Goal: Task Accomplishment & Management: Manage account settings

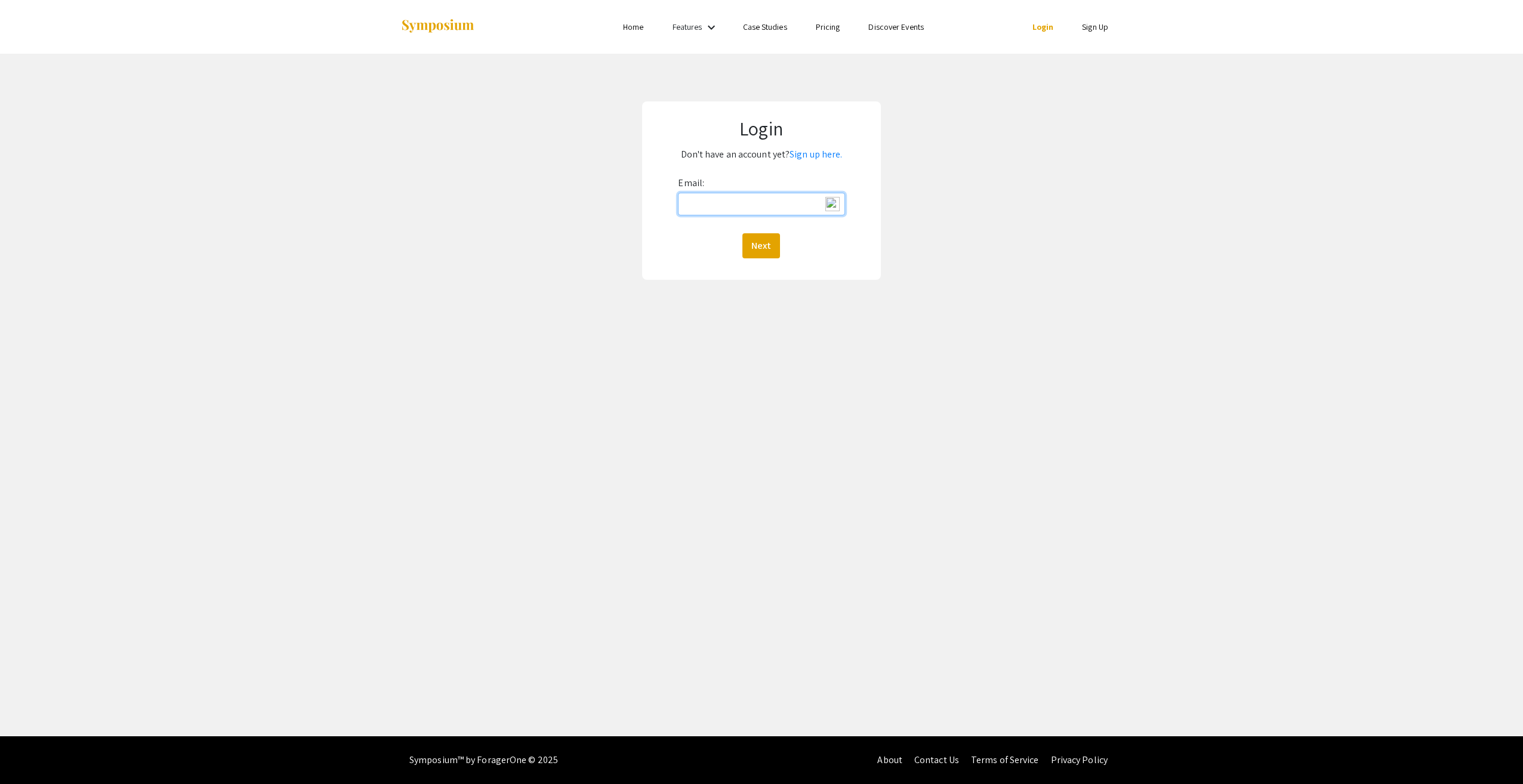
click at [708, 205] on input "Email:" at bounding box center [762, 204] width 167 height 23
type input "[PERSON_NAME][EMAIL_ADDRESS][DOMAIN_NAME]"
click at [770, 252] on button "Next" at bounding box center [762, 246] width 38 height 25
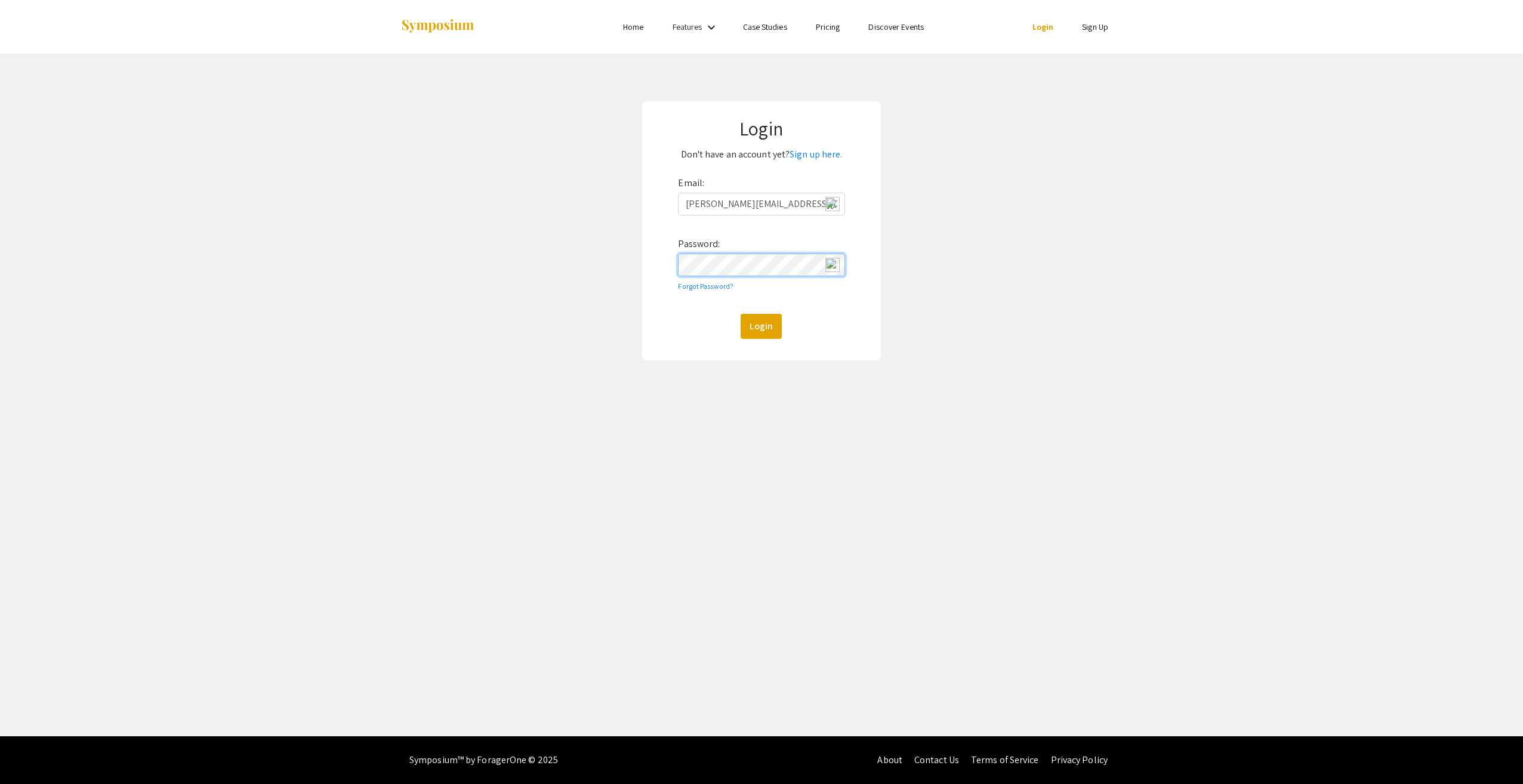
click at [741, 314] on button "Login" at bounding box center [761, 326] width 41 height 25
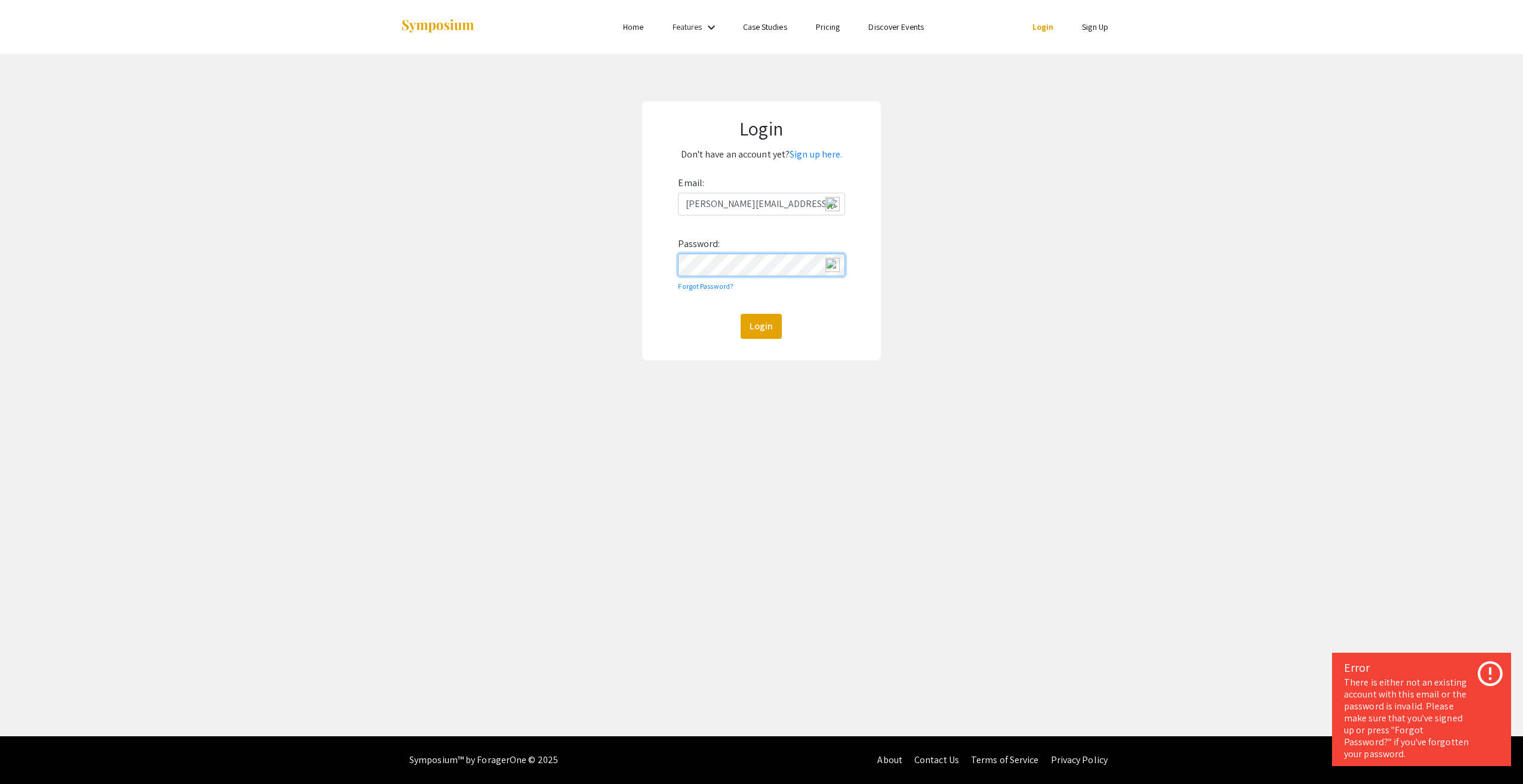
click at [741, 314] on button "Login" at bounding box center [761, 326] width 41 height 25
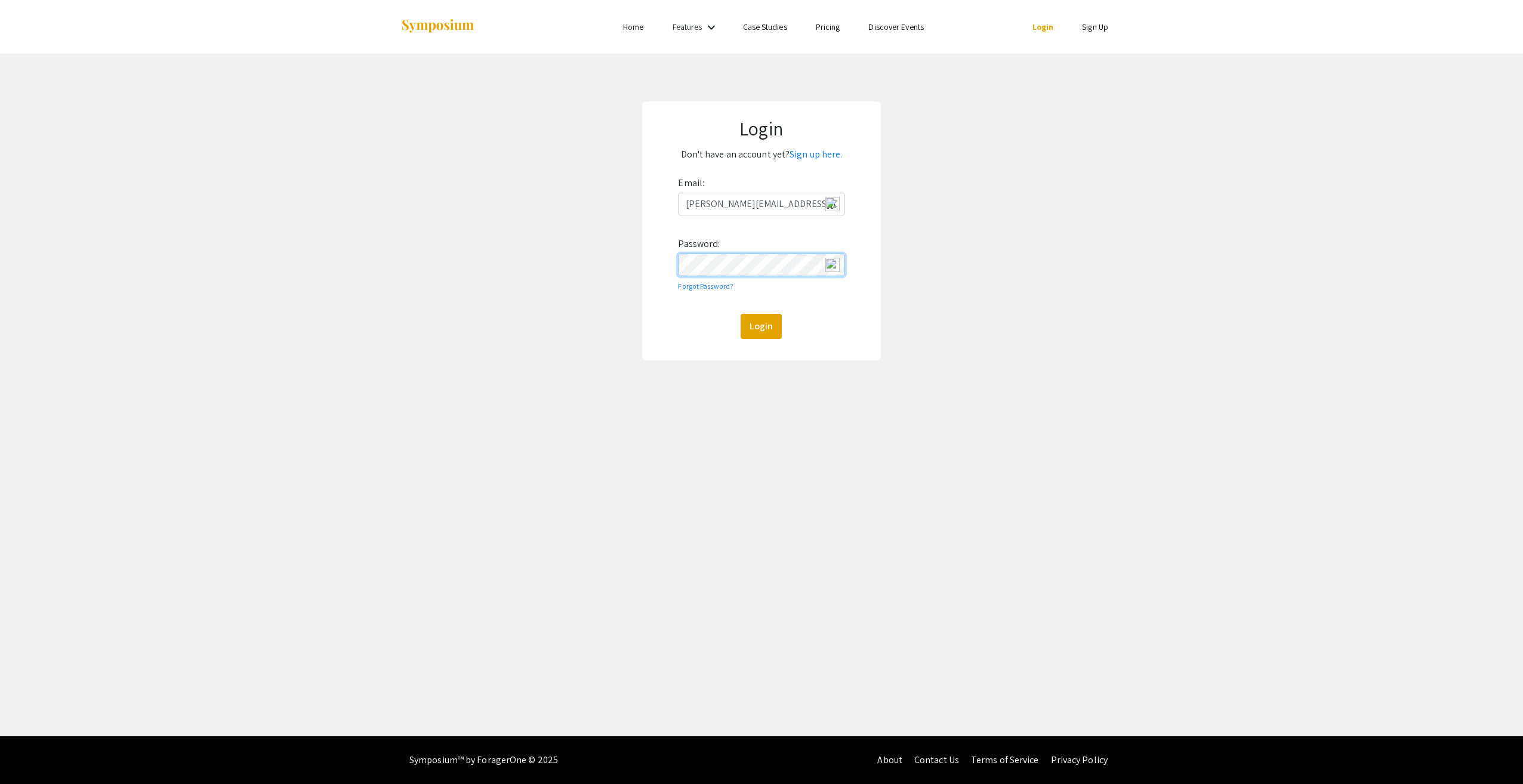
click at [741, 314] on button "Login" at bounding box center [761, 326] width 41 height 25
click at [661, 264] on form "Email: [PERSON_NAME][EMAIL_ADDRESS][DOMAIN_NAME] Password: Forgot Password? Log…" at bounding box center [762, 256] width 209 height 165
click at [741, 314] on button "Login" at bounding box center [761, 326] width 41 height 25
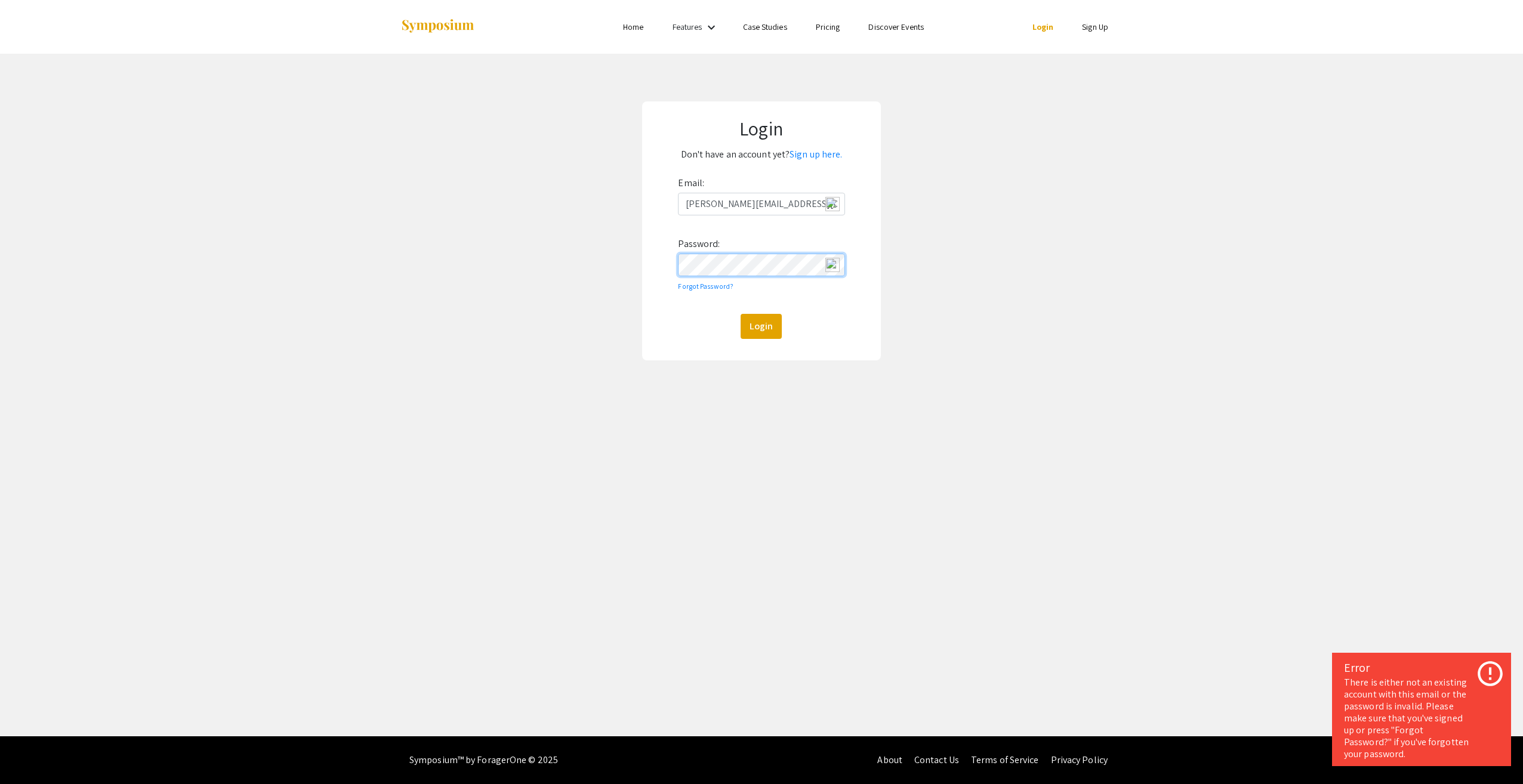
click at [741, 314] on button "Login" at bounding box center [761, 326] width 41 height 25
